Goal: Navigation & Orientation: Find specific page/section

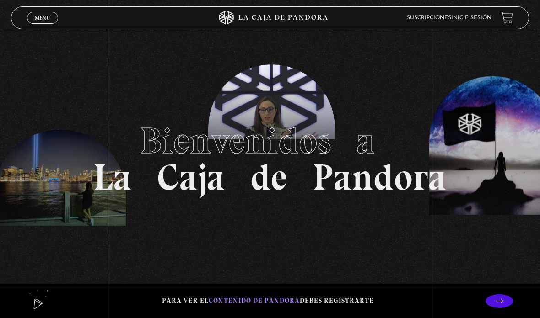
click at [44, 15] on link "Menu Cerrar" at bounding box center [42, 18] width 31 height 12
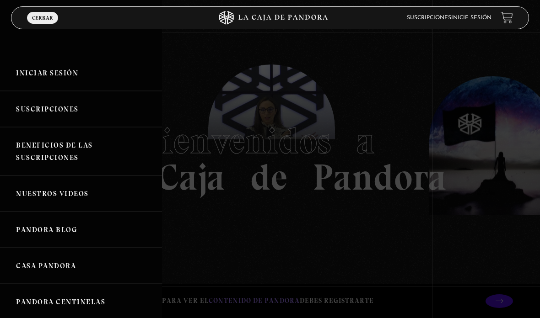
click at [60, 78] on link "Iniciar Sesión" at bounding box center [81, 73] width 162 height 36
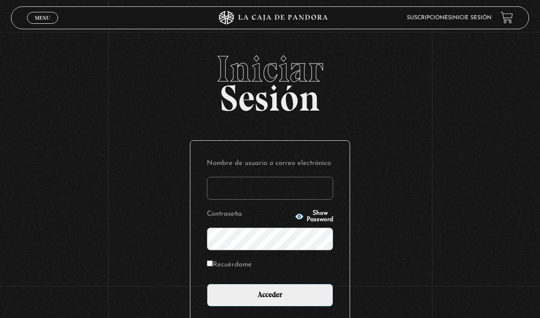
type input "[PERSON_NAME][EMAIL_ADDRESS][PERSON_NAME][PERSON_NAME][DOMAIN_NAME]"
click at [214, 266] on label "Recuérdame" at bounding box center [229, 265] width 45 height 12
click at [213, 266] on input "Recuérdame" at bounding box center [210, 264] width 6 height 6
checkbox input "true"
click at [270, 302] on input "Acceder" at bounding box center [270, 295] width 126 height 23
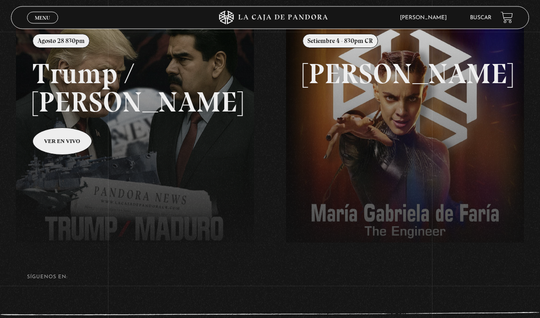
scroll to position [118, 0]
